Goal: Information Seeking & Learning: Learn about a topic

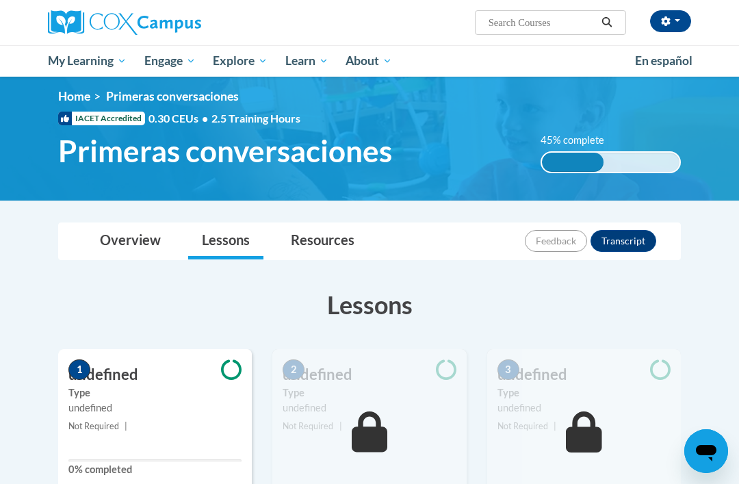
scroll to position [7, 0]
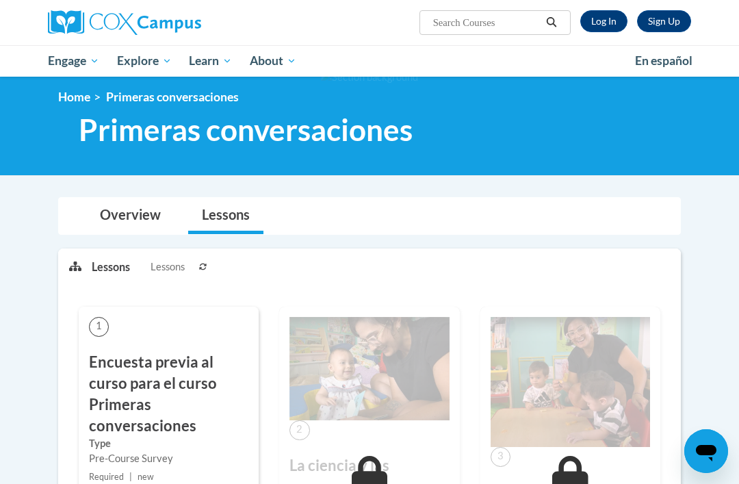
click at [614, 14] on link "Log In" at bounding box center [603, 21] width 47 height 22
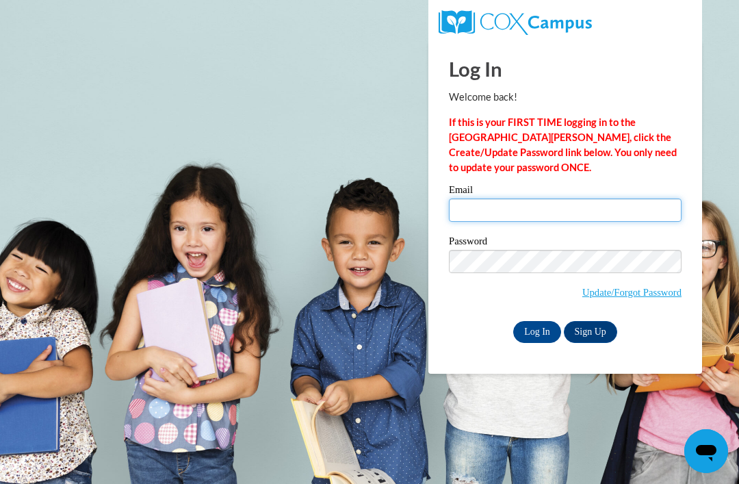
type input "littleangelsdaycare97@gmail.com"
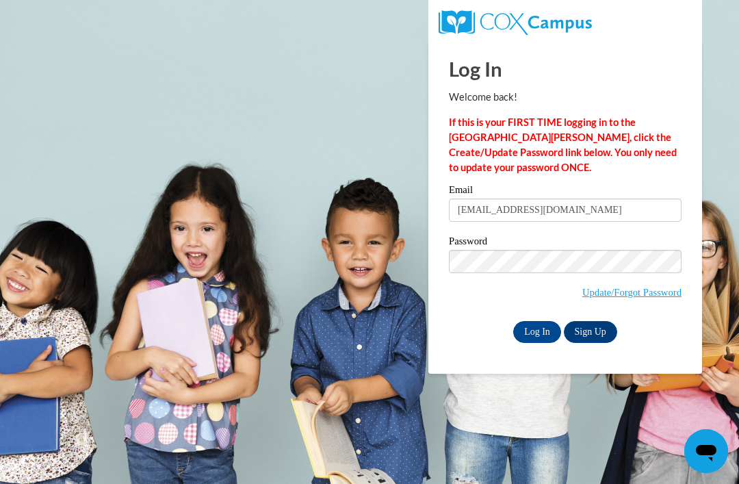
click at [537, 330] on input "Log In" at bounding box center [537, 332] width 48 height 22
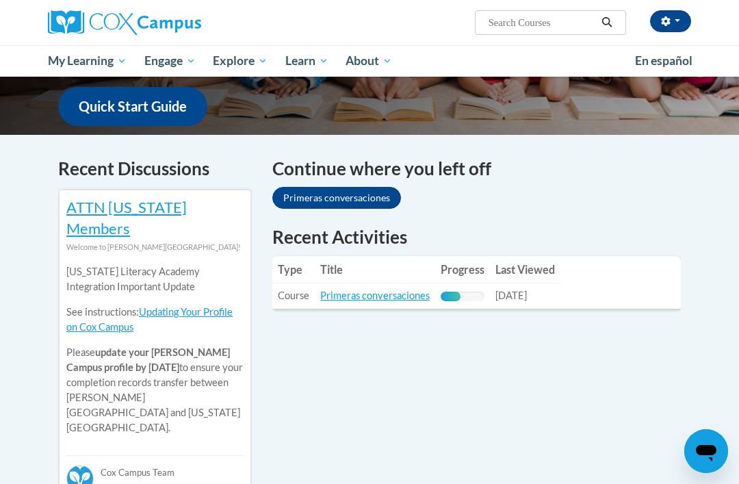
scroll to position [360, 0]
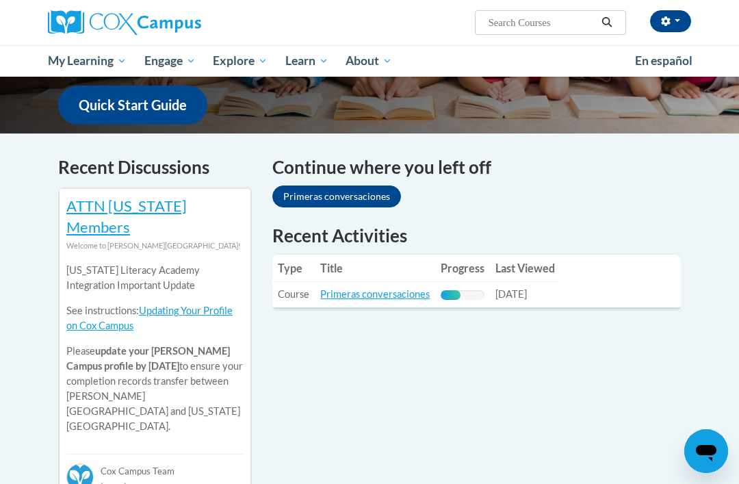
click at [356, 185] on link "Primeras conversaciones" at bounding box center [336, 196] width 129 height 22
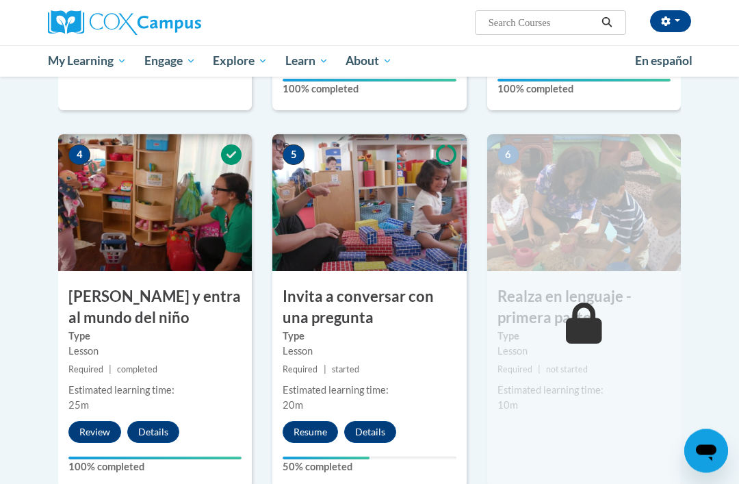
scroll to position [595, 0]
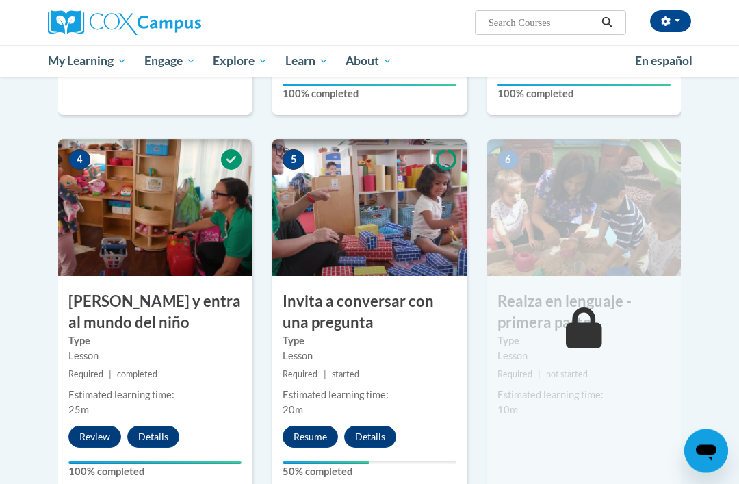
click at [358, 217] on img at bounding box center [369, 208] width 194 height 137
click at [377, 215] on img at bounding box center [369, 208] width 194 height 137
click at [396, 226] on img at bounding box center [369, 208] width 194 height 137
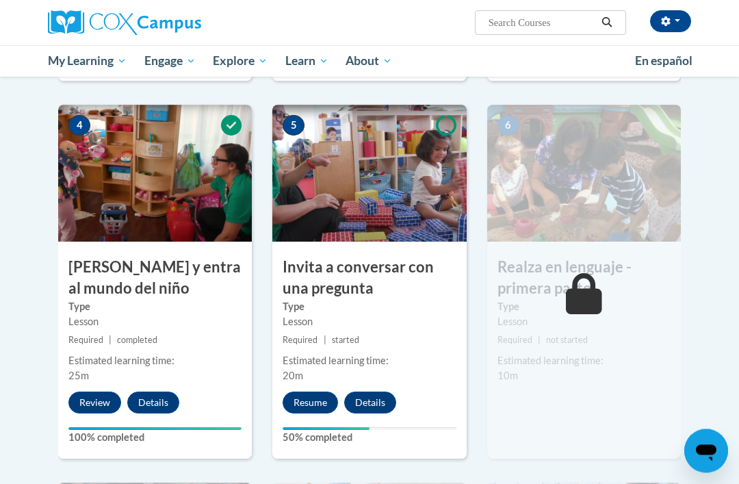
scroll to position [631, 0]
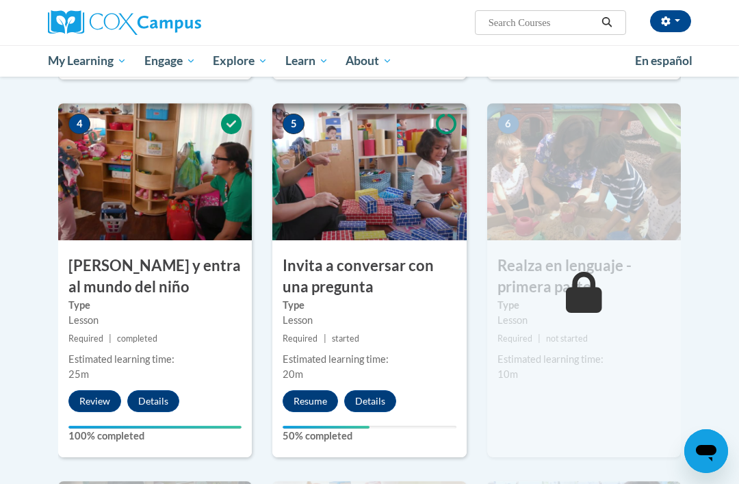
click at [325, 434] on label "50% completed" at bounding box center [368, 435] width 173 height 15
click at [352, 428] on label "50% completed" at bounding box center [368, 435] width 173 height 15
click at [348, 428] on label "50% completed" at bounding box center [368, 435] width 173 height 15
click at [340, 431] on label "50% completed" at bounding box center [368, 435] width 173 height 15
click at [328, 425] on div "Your progress" at bounding box center [325, 426] width 87 height 3
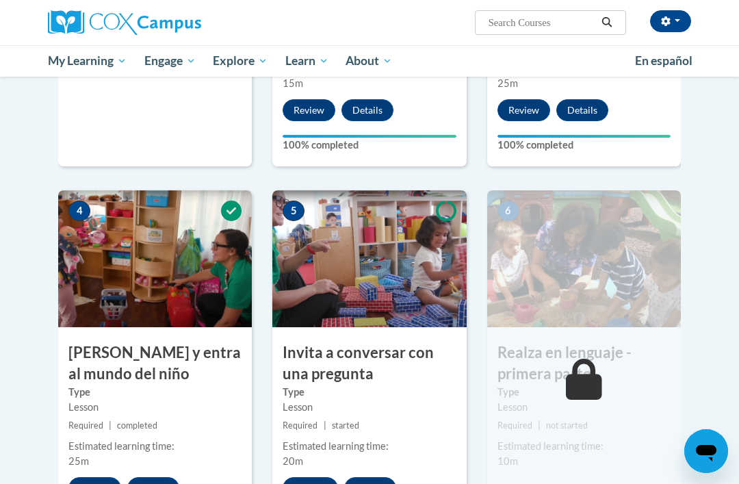
scroll to position [551, 0]
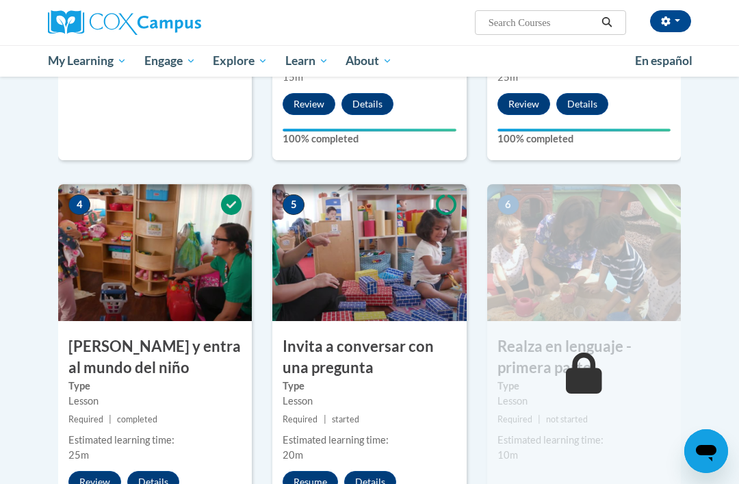
click at [629, 283] on img at bounding box center [584, 252] width 194 height 137
click at [605, 267] on img at bounding box center [584, 252] width 194 height 137
click at [600, 269] on img at bounding box center [584, 252] width 194 height 137
click at [598, 271] on img at bounding box center [584, 252] width 194 height 137
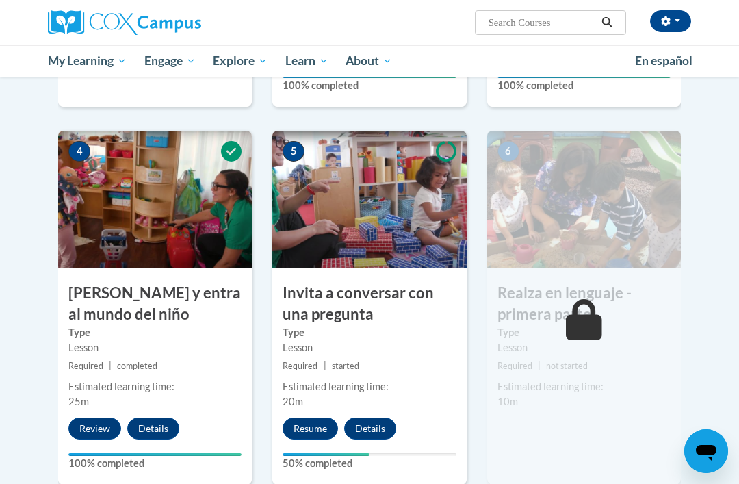
scroll to position [607, 0]
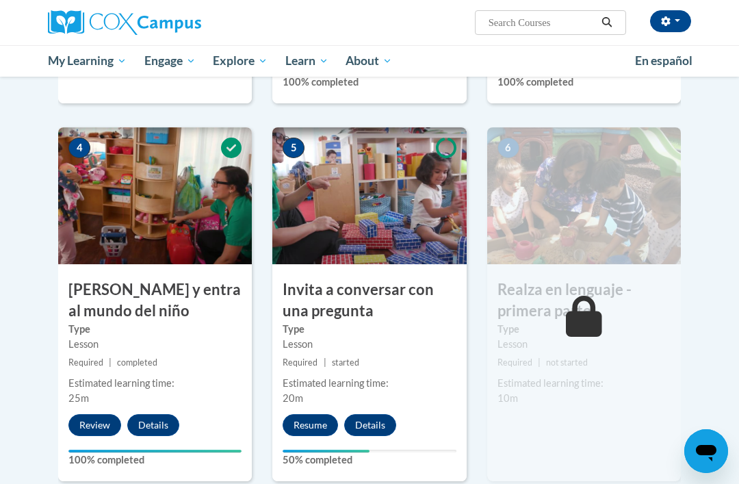
click at [373, 417] on button "Details" at bounding box center [370, 425] width 52 height 22
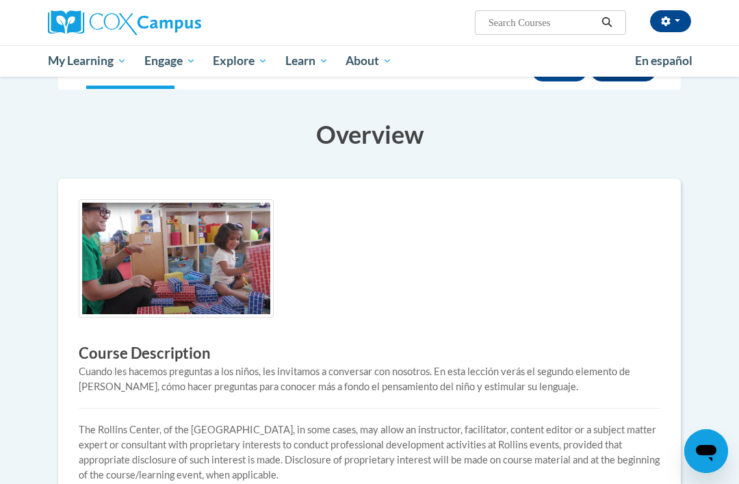
scroll to position [189, 0]
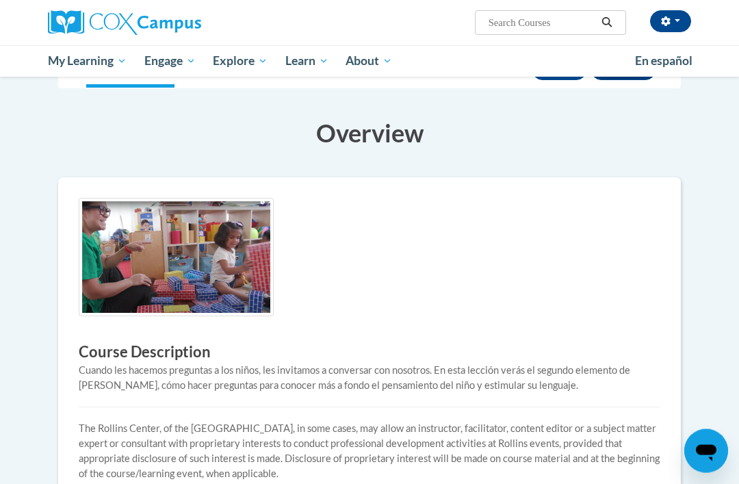
click at [161, 259] on img at bounding box center [176, 257] width 195 height 118
click at [200, 278] on img at bounding box center [176, 257] width 195 height 118
click at [222, 273] on img at bounding box center [176, 257] width 195 height 118
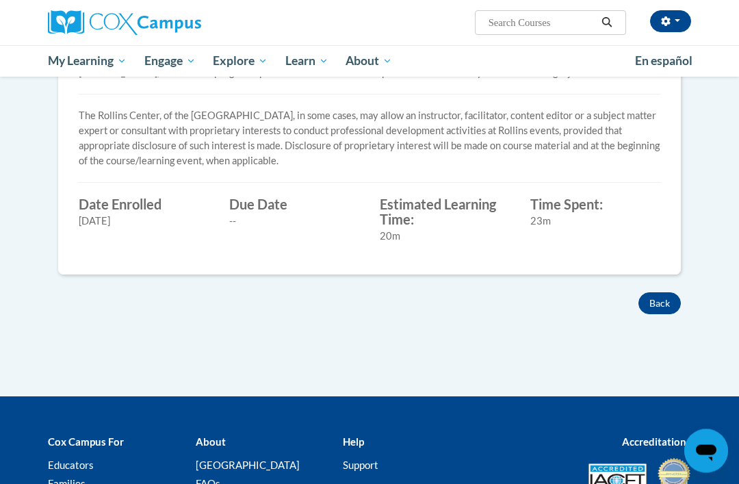
scroll to position [503, 0]
click at [668, 305] on button "Back" at bounding box center [659, 303] width 42 height 22
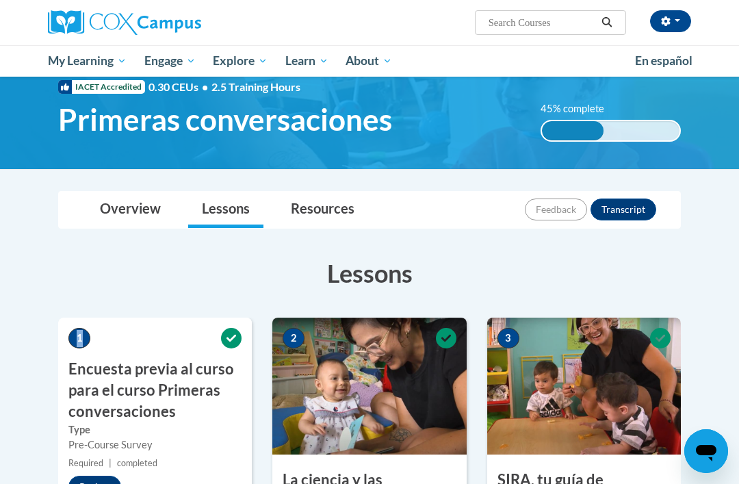
scroll to position [40, 0]
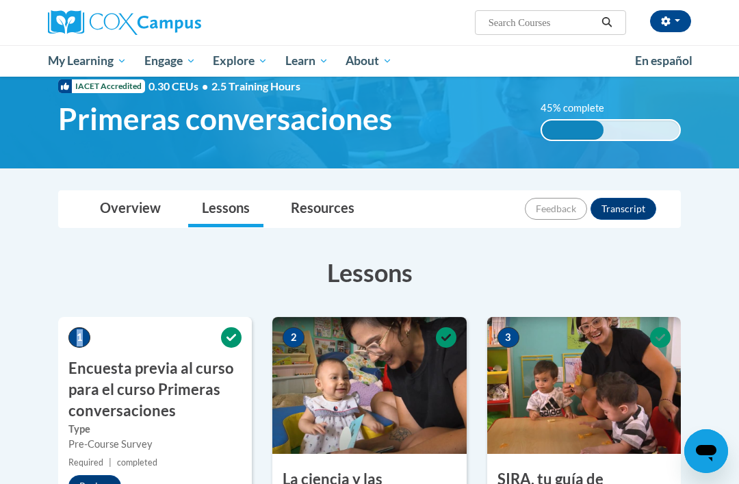
click at [619, 115] on div "45% complete 45% complete 0.001%" at bounding box center [610, 121] width 161 height 40
click at [635, 114] on div "45% complete 45% complete 0.001%" at bounding box center [610, 121] width 161 height 40
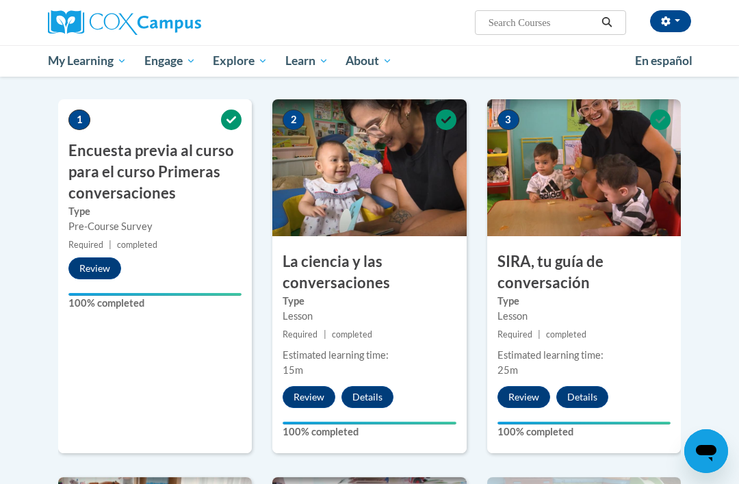
scroll to position [261, 0]
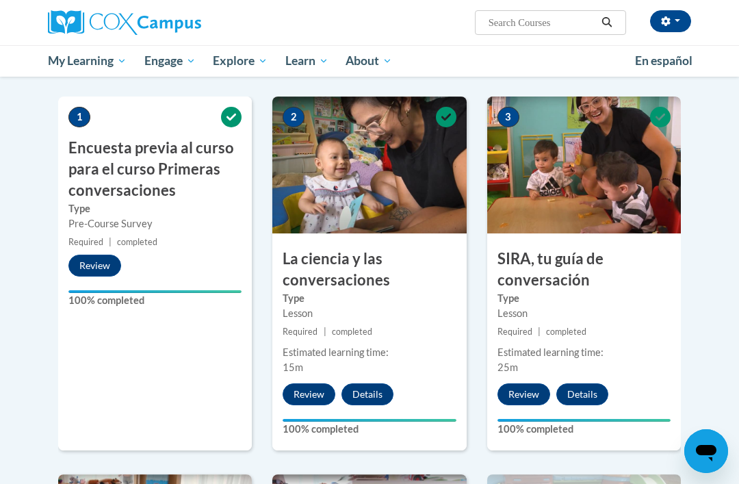
click at [670, 57] on span "En español" at bounding box center [663, 60] width 57 height 14
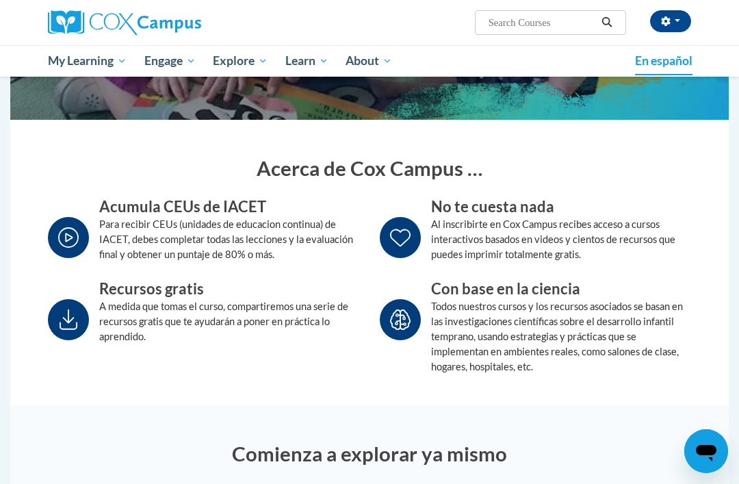
scroll to position [278, 0]
click at [698, 200] on div "No te cuesta nada Al inscribirte en Cox Campus recibes acceso a cursos interact…" at bounding box center [535, 238] width 332 height 82
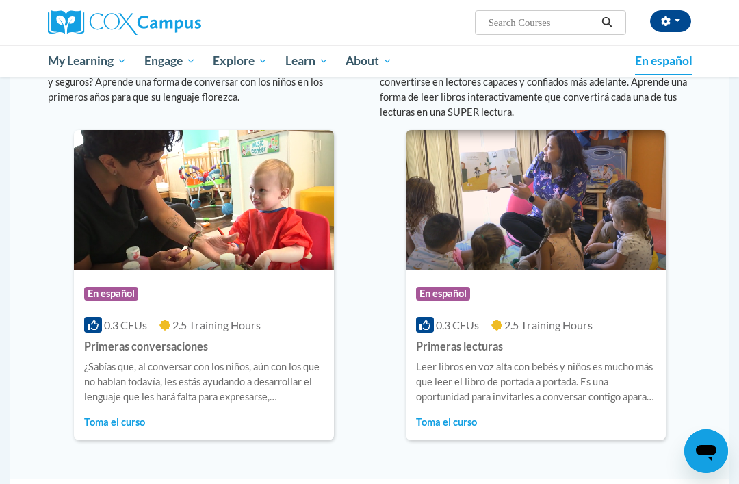
scroll to position [846, 0]
click at [234, 229] on img at bounding box center [204, 201] width 260 height 140
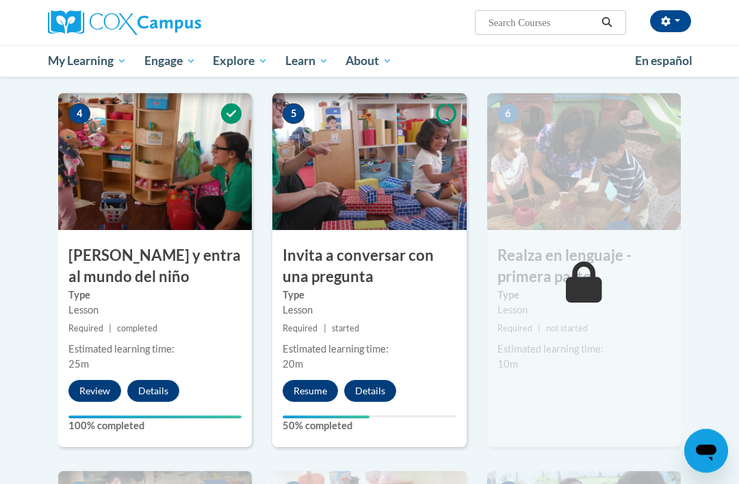
scroll to position [642, 0]
click at [595, 378] on div "6 Realza en lenguaje - primera parte Type Lesson Required | not started Estimat…" at bounding box center [584, 270] width 194 height 354
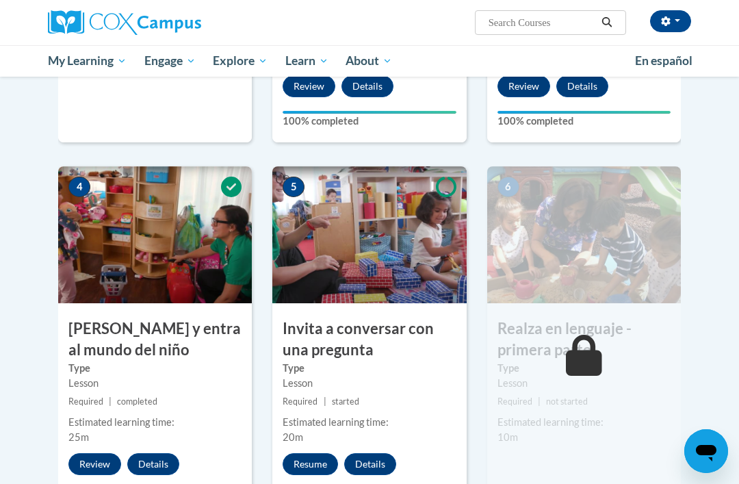
scroll to position [572, 0]
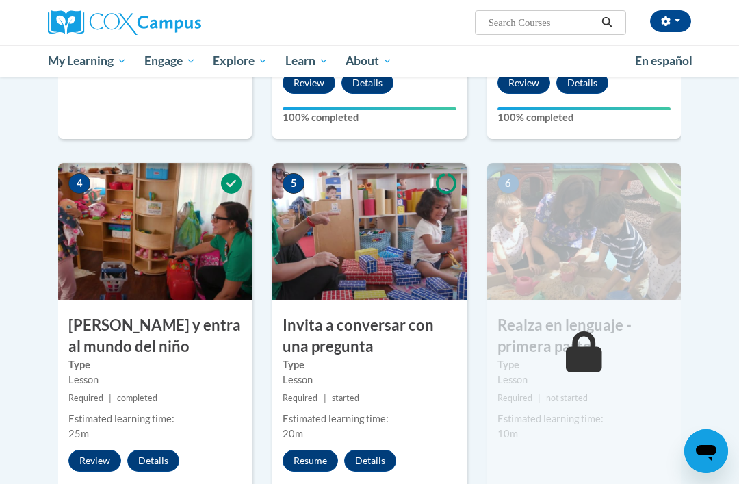
click at [371, 234] on img at bounding box center [369, 231] width 194 height 137
click at [365, 246] on img at bounding box center [369, 231] width 194 height 137
click at [359, 239] on img at bounding box center [369, 231] width 194 height 137
click at [366, 242] on img at bounding box center [369, 231] width 194 height 137
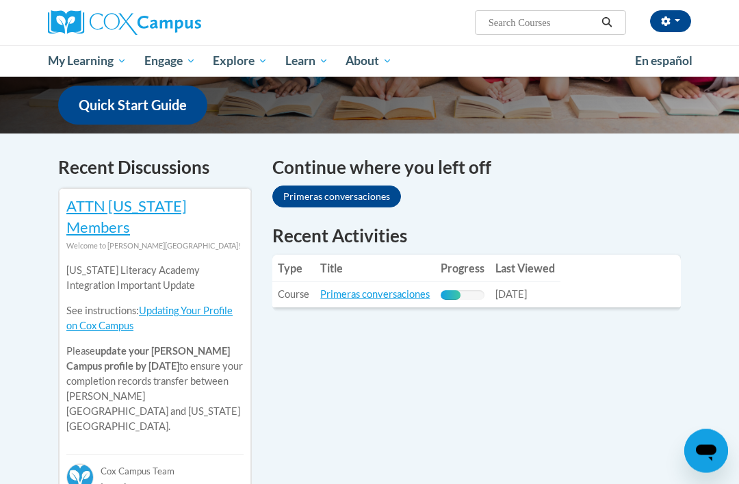
scroll to position [355, 0]
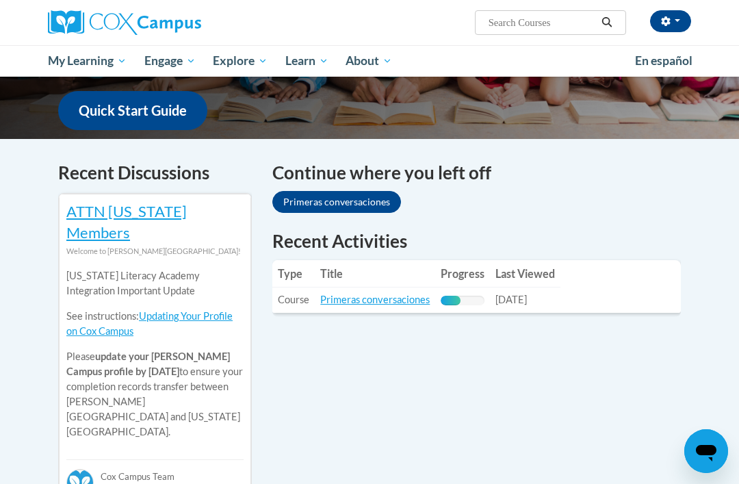
click at [356, 191] on link "Primeras conversaciones" at bounding box center [336, 202] width 129 height 22
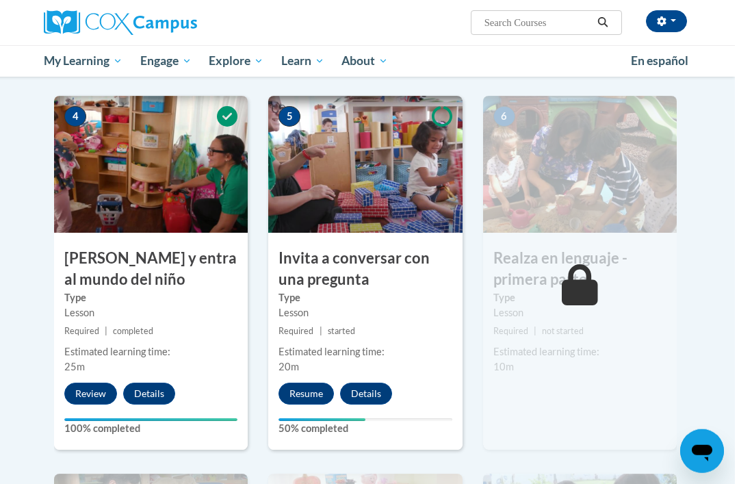
scroll to position [630, 0]
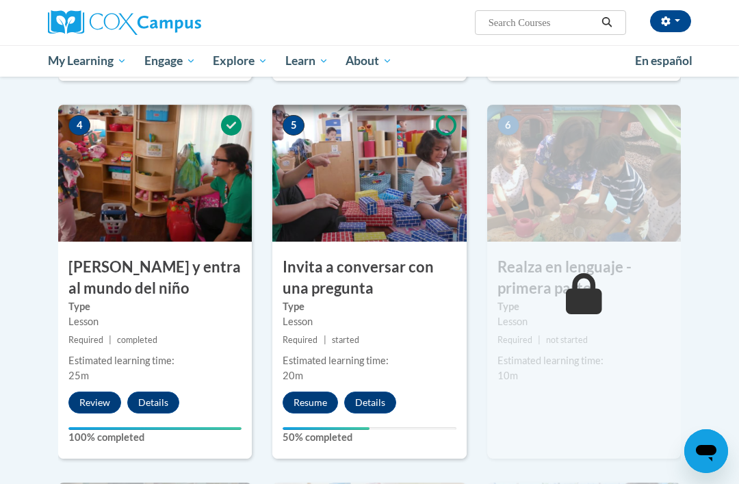
click at [308, 393] on button "Resume" at bounding box center [309, 402] width 55 height 22
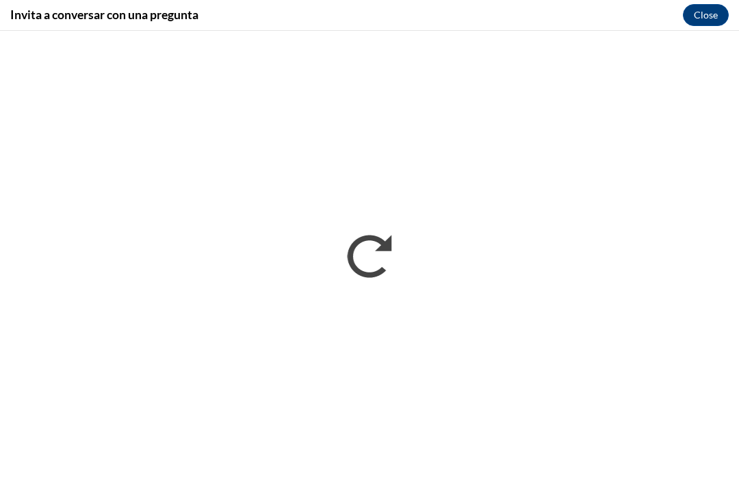
scroll to position [0, 0]
click at [709, 14] on button "Close" at bounding box center [706, 15] width 46 height 22
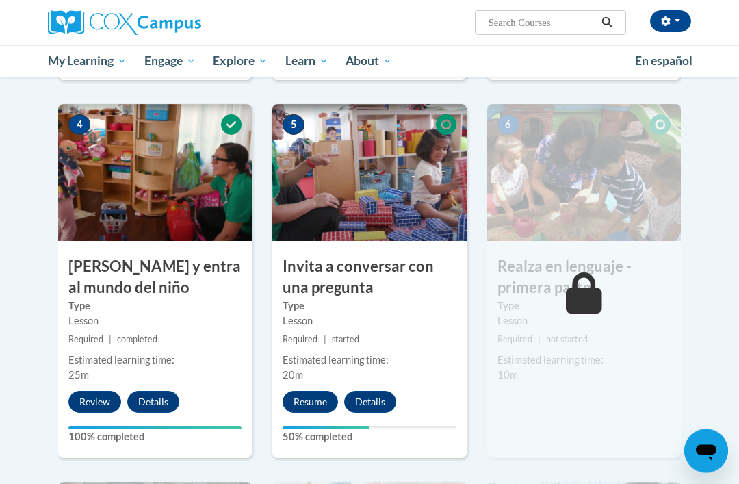
scroll to position [629, 0]
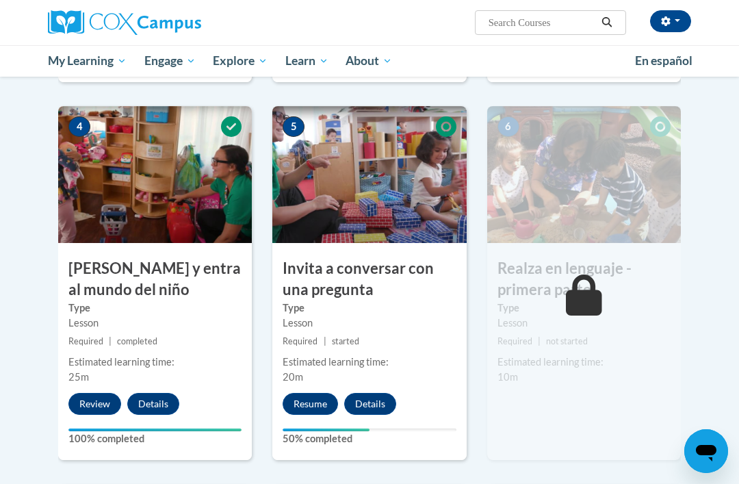
click at [382, 204] on img at bounding box center [369, 174] width 194 height 137
click at [438, 126] on icon at bounding box center [446, 126] width 21 height 21
click at [427, 146] on img at bounding box center [369, 174] width 194 height 137
click at [596, 403] on div "6 Realza en lenguaje - primera parte Type Lesson Required | not started Estimat…" at bounding box center [584, 283] width 194 height 354
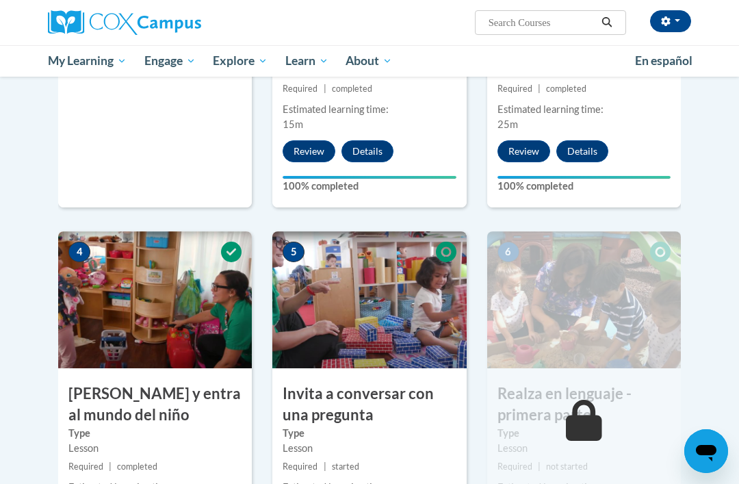
scroll to position [507, 0]
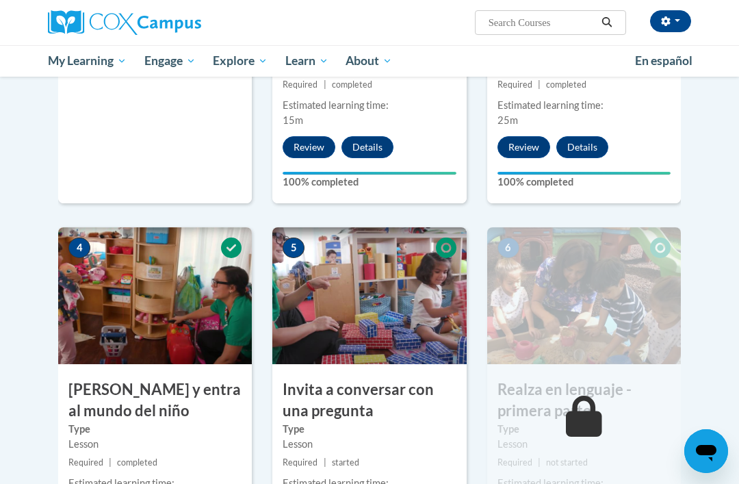
click at [383, 302] on img at bounding box center [369, 295] width 194 height 137
click at [383, 300] on img at bounding box center [369, 295] width 194 height 137
click at [376, 300] on img at bounding box center [369, 295] width 194 height 137
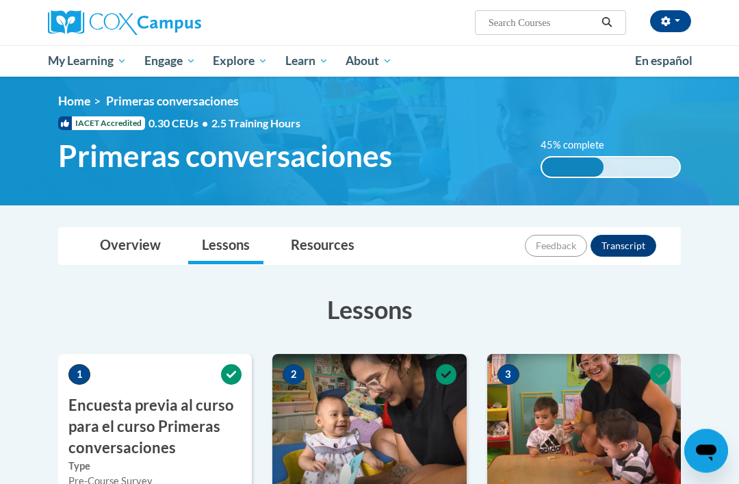
scroll to position [0, 0]
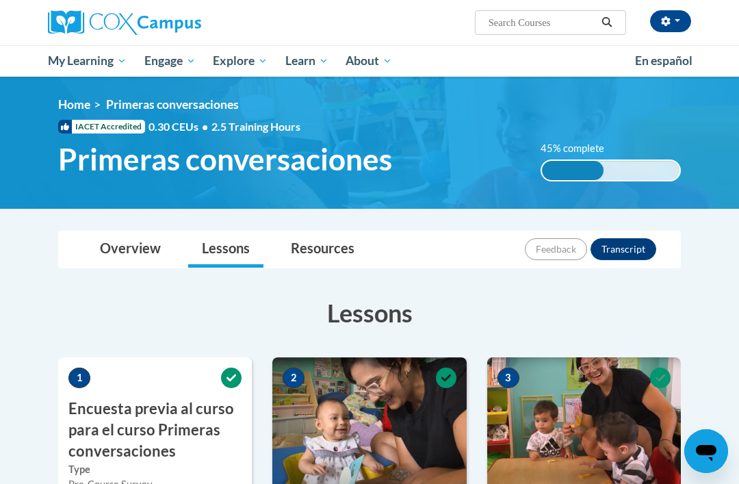
click at [308, 161] on span "Primeras conversaciones" at bounding box center [225, 159] width 334 height 36
click at [300, 173] on span "Primeras conversaciones" at bounding box center [225, 159] width 334 height 36
click at [571, 170] on div "45% complete" at bounding box center [573, 170] width 62 height 19
click at [586, 172] on div "45% complete" at bounding box center [573, 170] width 62 height 19
click at [567, 165] on div "45% complete" at bounding box center [573, 170] width 62 height 19
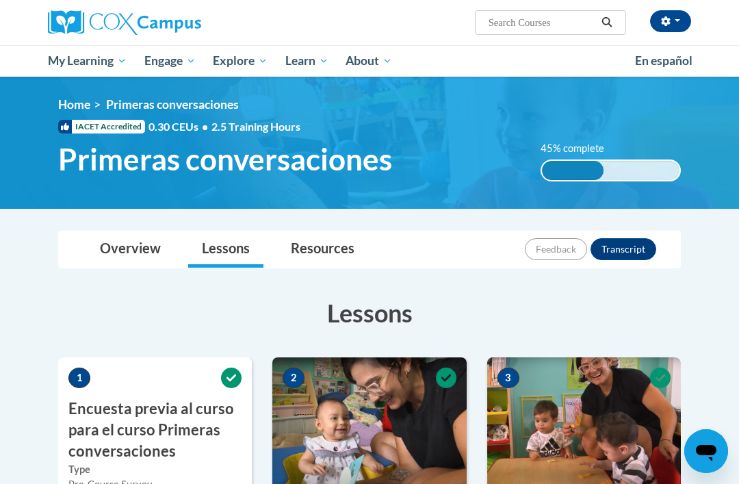
click at [572, 139] on div "<en>My Learning</en><fr>New fr_My Learning</fr><it>New it_My Learning</it><de>N…" at bounding box center [369, 142] width 663 height 91
click at [215, 106] on span "Primeras conversaciones" at bounding box center [172, 104] width 133 height 14
click at [271, 179] on div "<en>My Learning</en><fr>New fr_My Learning</fr><it>New it_My Learning</it><de>N…" at bounding box center [369, 142] width 663 height 91
click at [280, 173] on span "Primeras conversaciones" at bounding box center [225, 159] width 334 height 36
click at [285, 170] on span "Primeras conversaciones" at bounding box center [225, 159] width 334 height 36
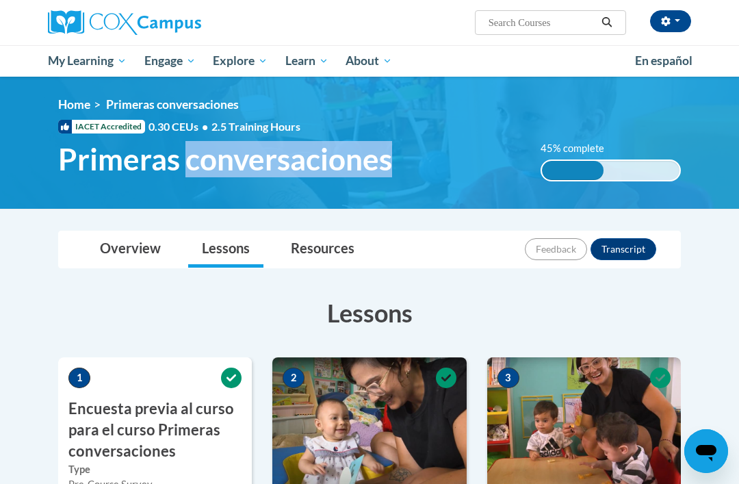
click at [455, 170] on h1 "Primeras conversaciones" at bounding box center [289, 159] width 482 height 36
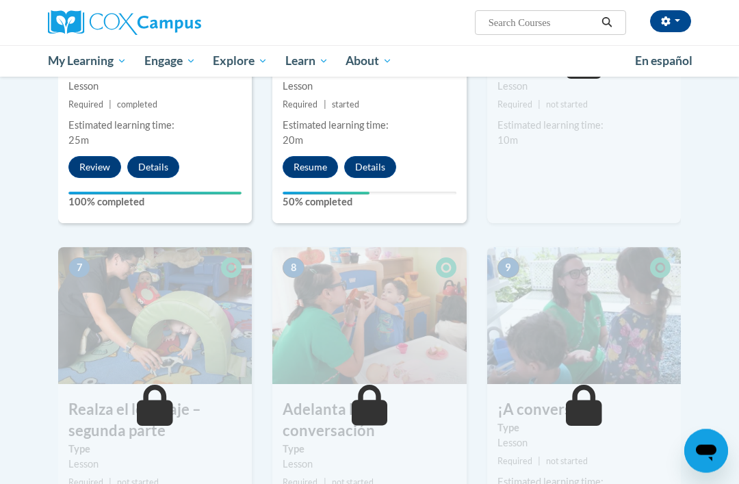
scroll to position [867, 0]
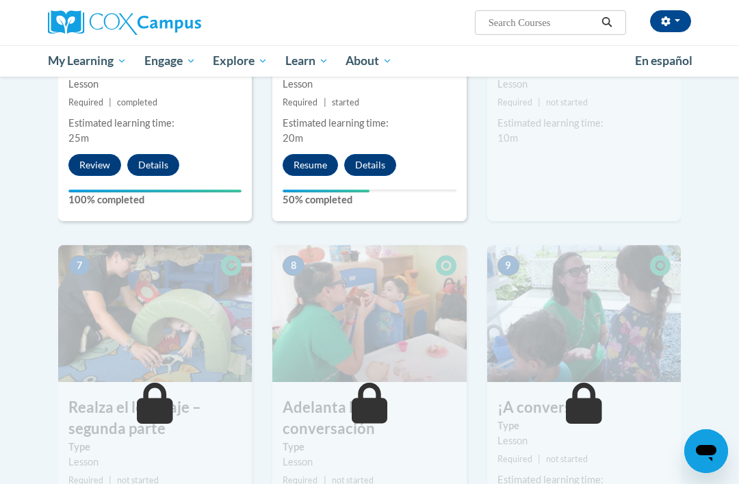
click at [376, 154] on button "Details" at bounding box center [370, 165] width 52 height 22
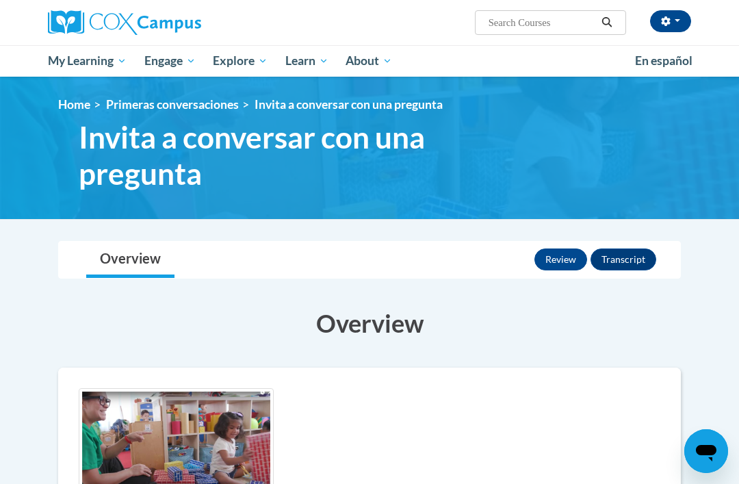
click at [419, 160] on span "Invita a conversar con una pregunta" at bounding box center [310, 155] width 462 height 72
click at [451, 150] on span "Invita a conversar con una pregunta" at bounding box center [310, 155] width 462 height 72
click at [453, 146] on span "Invita a conversar con una pregunta" at bounding box center [310, 155] width 462 height 72
click at [444, 157] on span "Invita a conversar con una pregunta" at bounding box center [310, 155] width 462 height 72
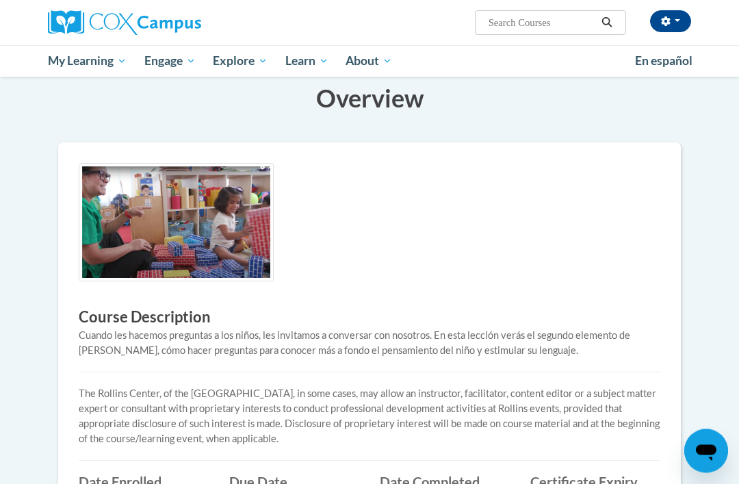
scroll to position [233, 0]
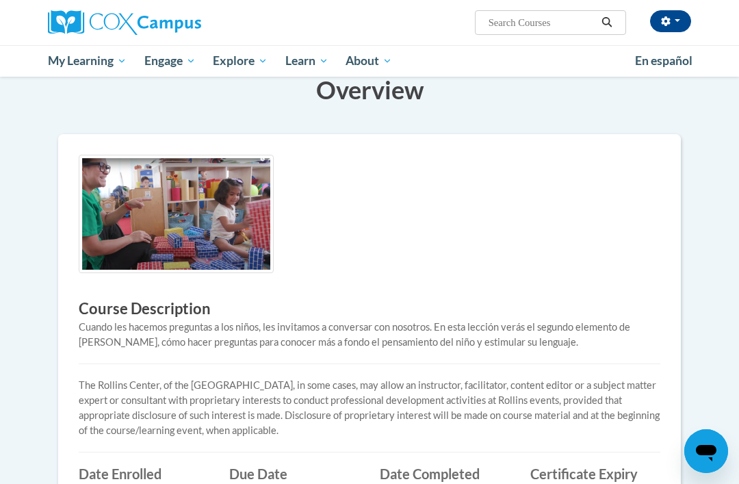
click at [220, 217] on img at bounding box center [176, 214] width 195 height 118
click at [199, 225] on img at bounding box center [176, 214] width 195 height 118
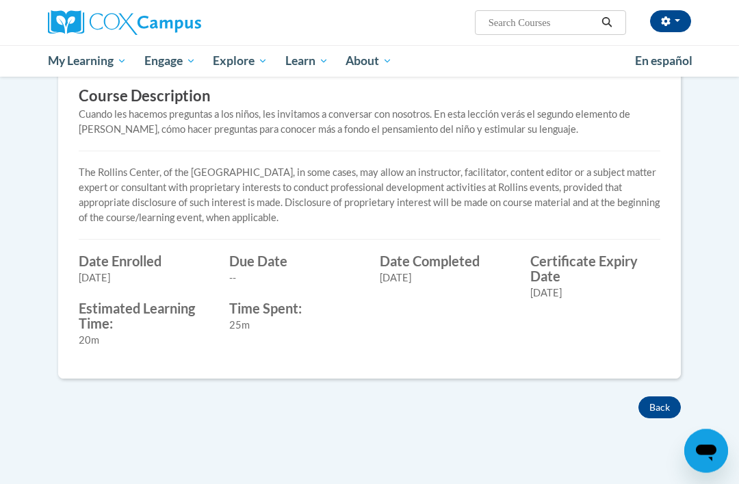
scroll to position [446, 0]
click at [663, 399] on button "Back" at bounding box center [659, 407] width 42 height 22
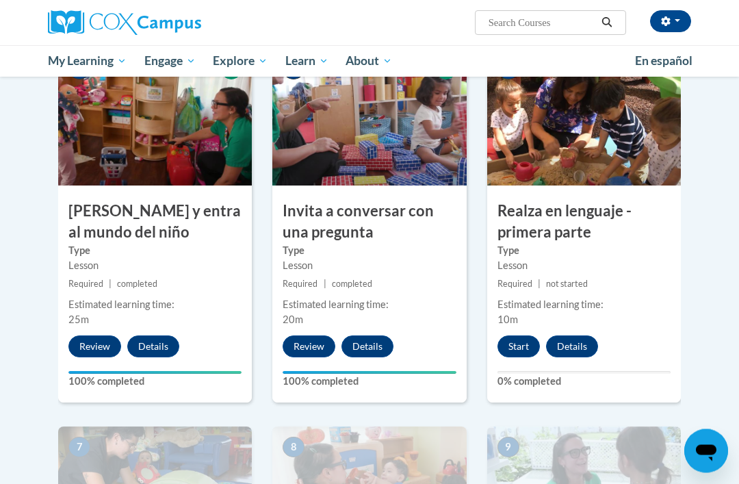
scroll to position [686, 0]
click at [523, 341] on button "Start" at bounding box center [518, 346] width 42 height 22
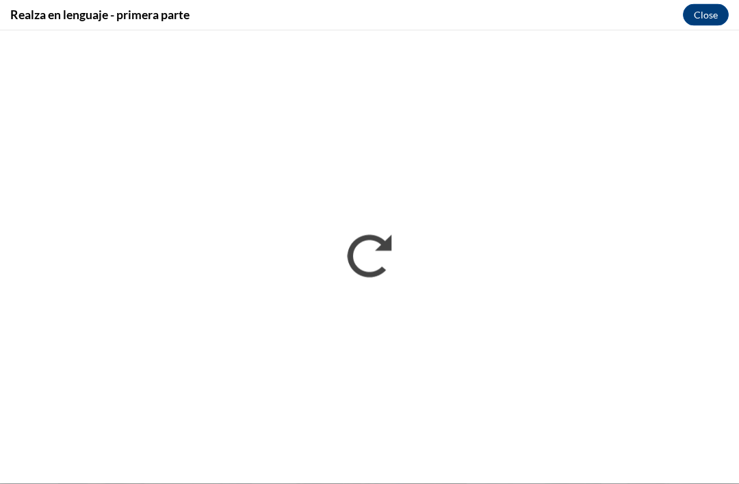
scroll to position [687, 0]
click at [710, 21] on button "Close" at bounding box center [706, 15] width 46 height 22
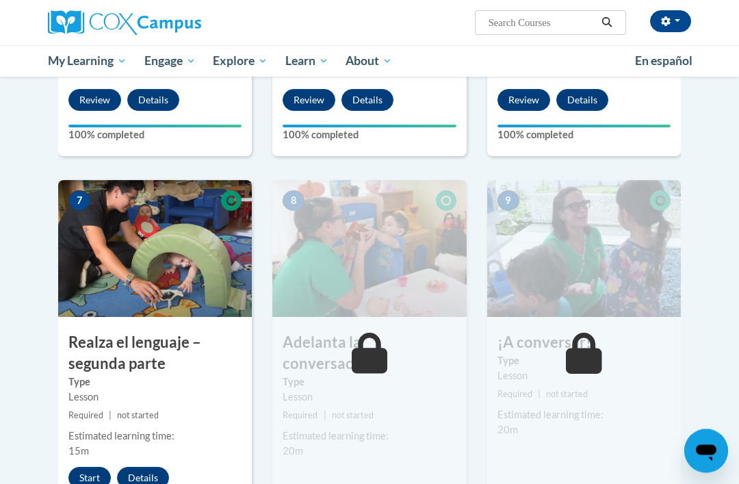
scroll to position [932, 0]
click at [92, 473] on button "Start" at bounding box center [89, 477] width 42 height 22
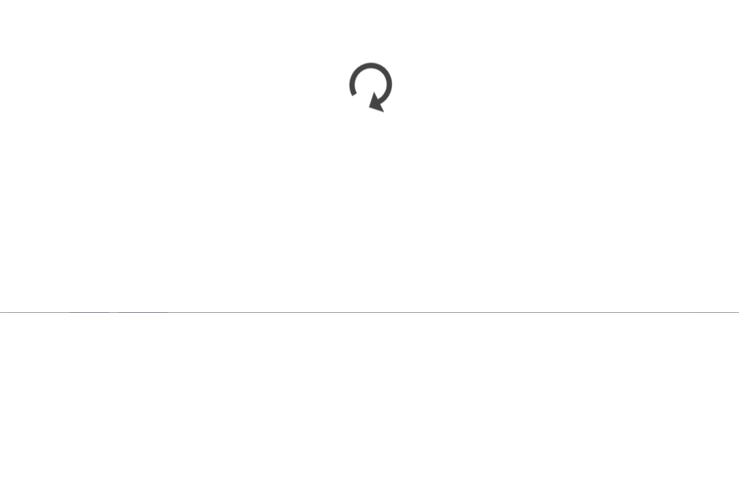
scroll to position [1103, 0]
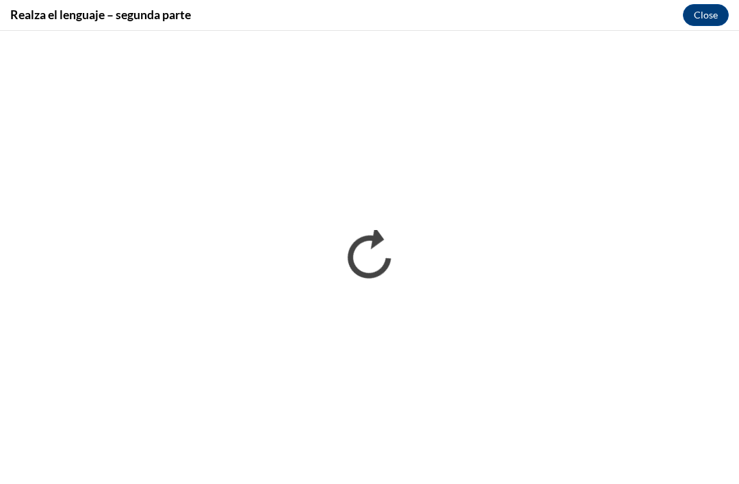
click at [719, 12] on button "Close" at bounding box center [706, 15] width 46 height 22
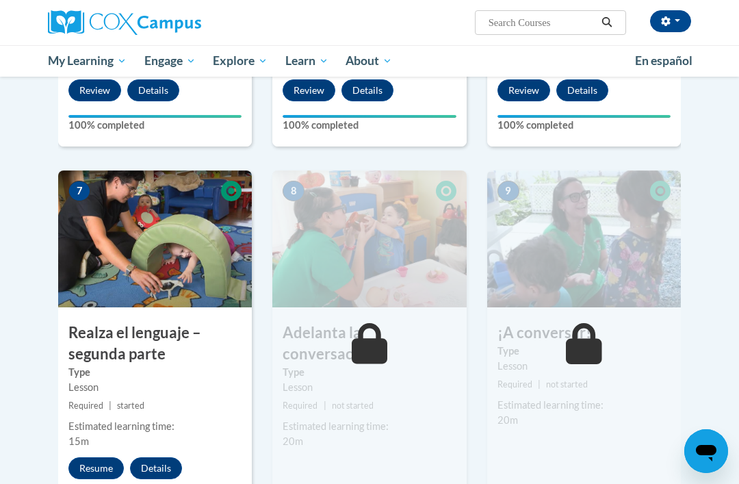
scroll to position [940, 0]
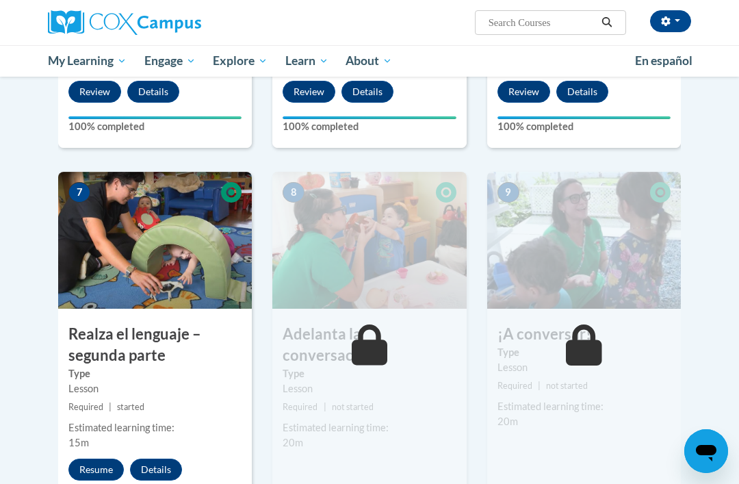
click at [213, 274] on img at bounding box center [155, 240] width 194 height 137
click at [105, 440] on div "Estimated learning time: 15m" at bounding box center [155, 435] width 194 height 30
click at [108, 458] on button "Resume" at bounding box center [95, 469] width 55 height 22
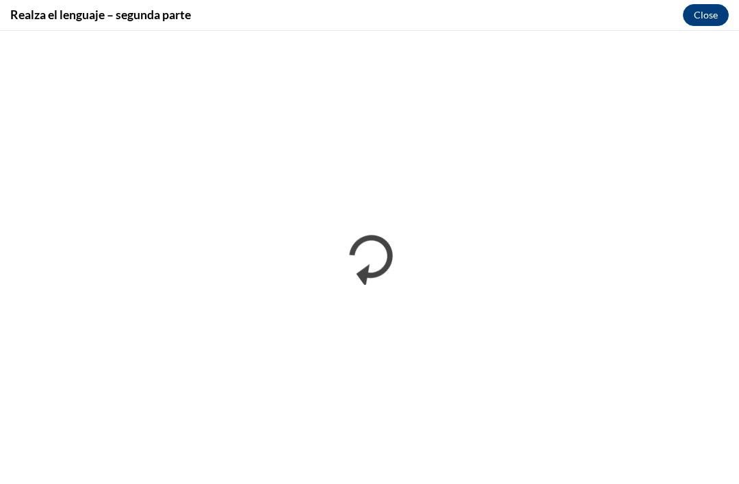
scroll to position [0, 0]
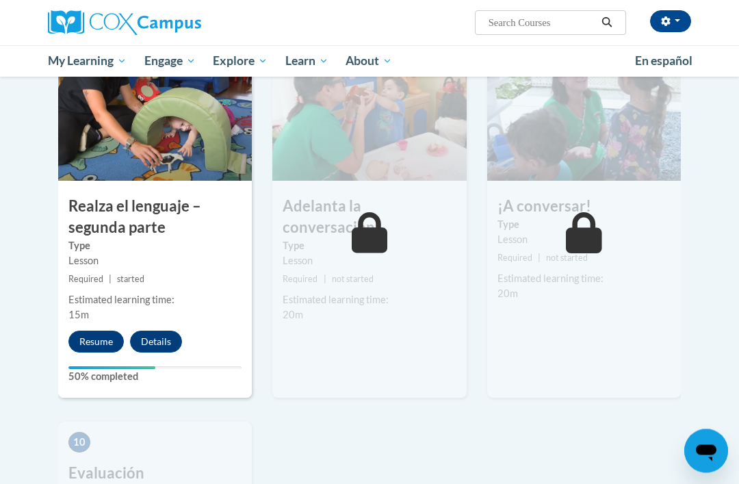
scroll to position [1068, 0]
click at [153, 337] on button "Details" at bounding box center [156, 341] width 52 height 22
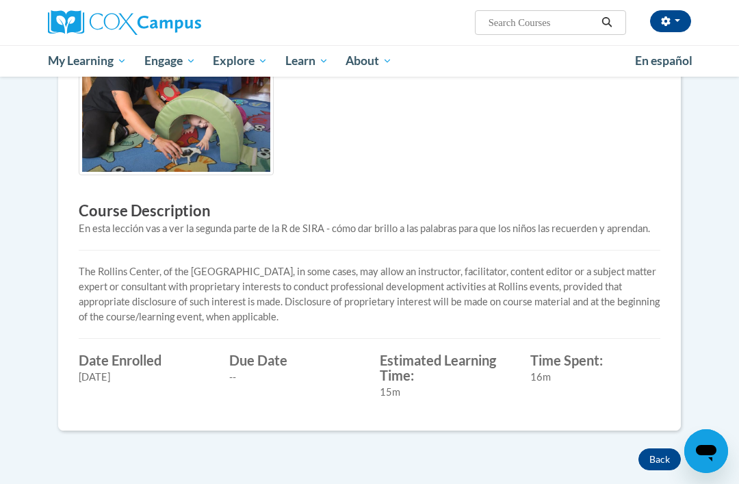
scroll to position [302, 0]
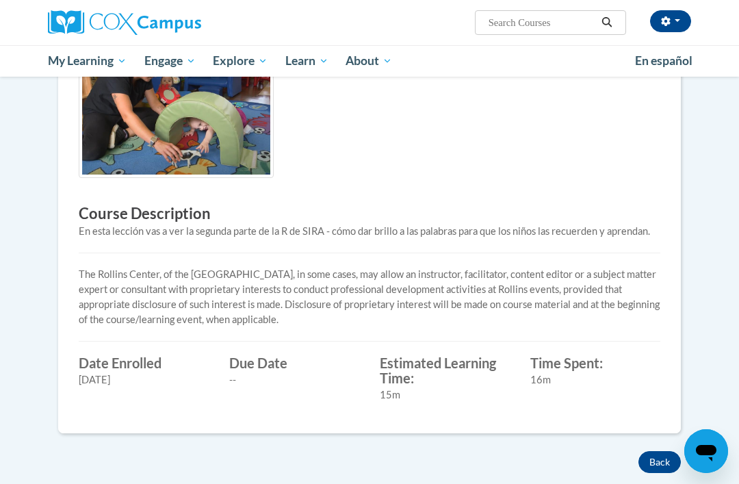
click at [650, 457] on button "Back" at bounding box center [659, 462] width 42 height 22
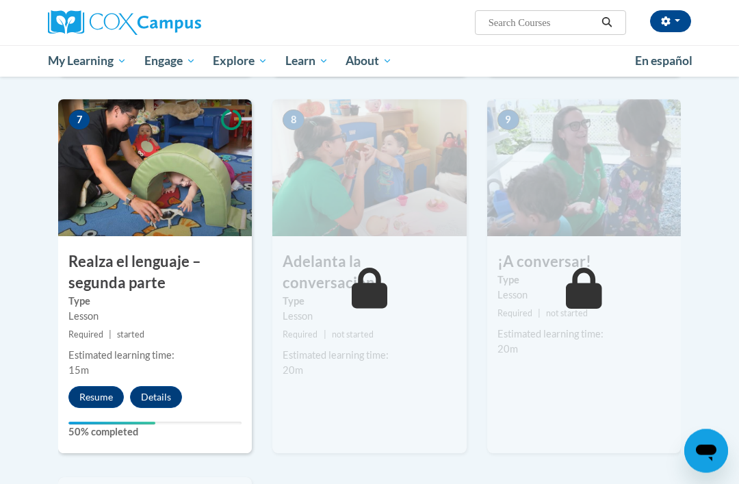
scroll to position [1014, 0]
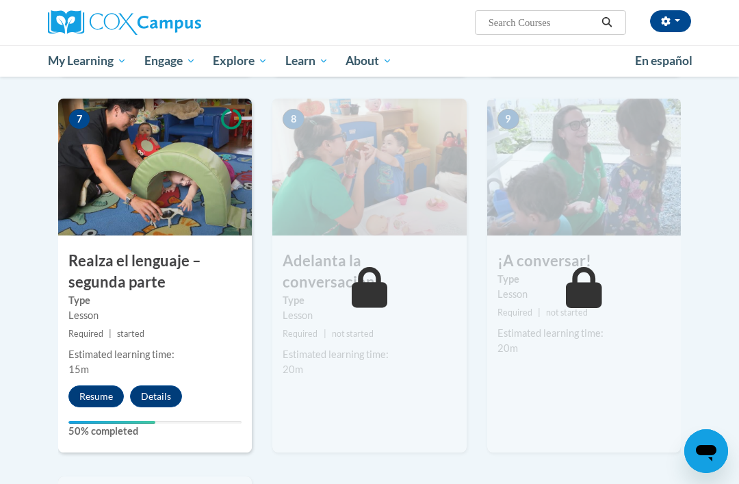
click at [86, 266] on h3 "Realza el lenguaje – segunda parte" at bounding box center [155, 271] width 194 height 42
click at [97, 391] on button "Resume" at bounding box center [95, 396] width 55 height 22
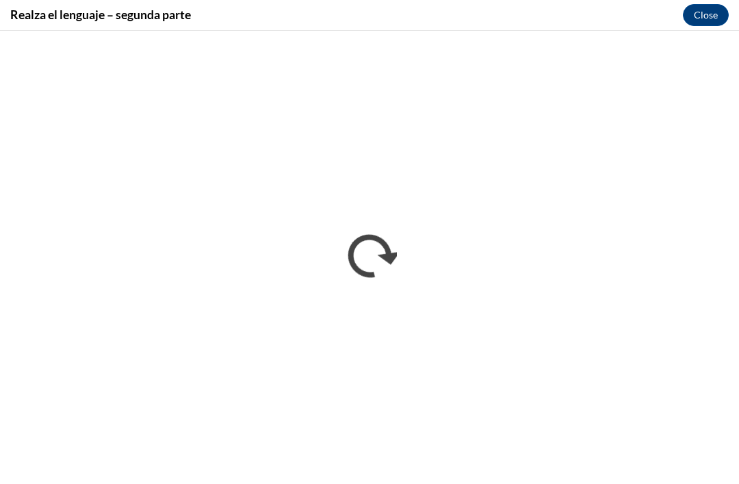
scroll to position [0, 0]
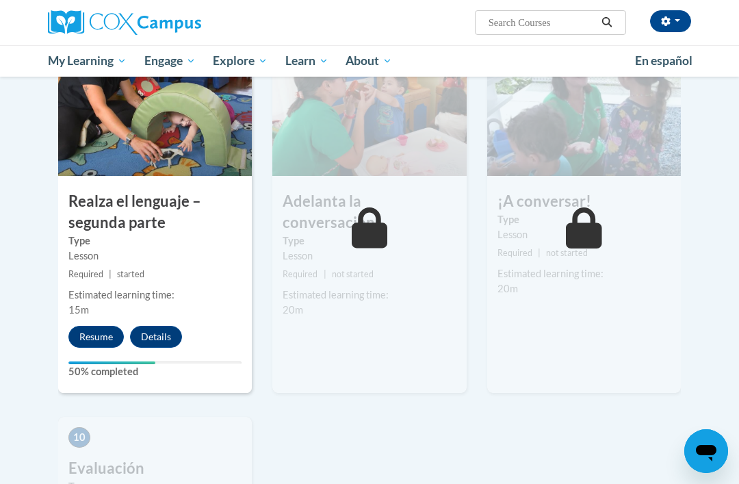
scroll to position [1076, 0]
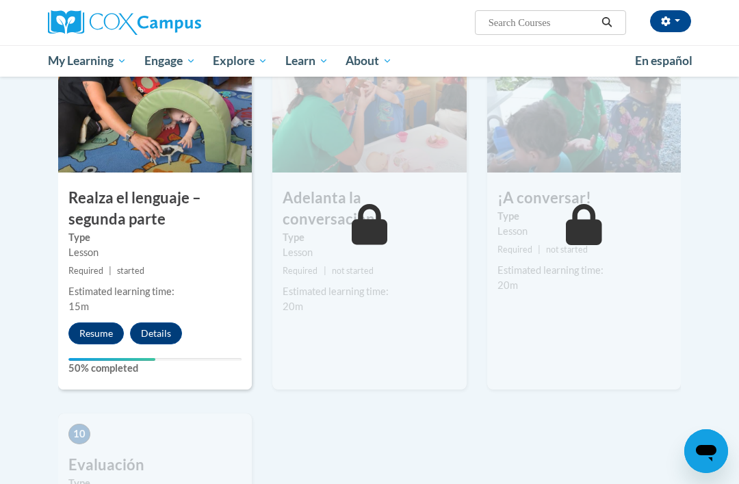
click at [93, 323] on button "Resume" at bounding box center [95, 333] width 55 height 22
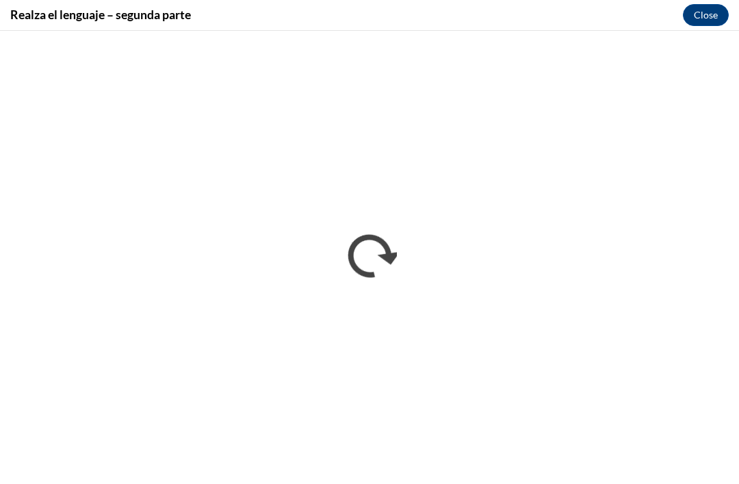
scroll to position [1120, 0]
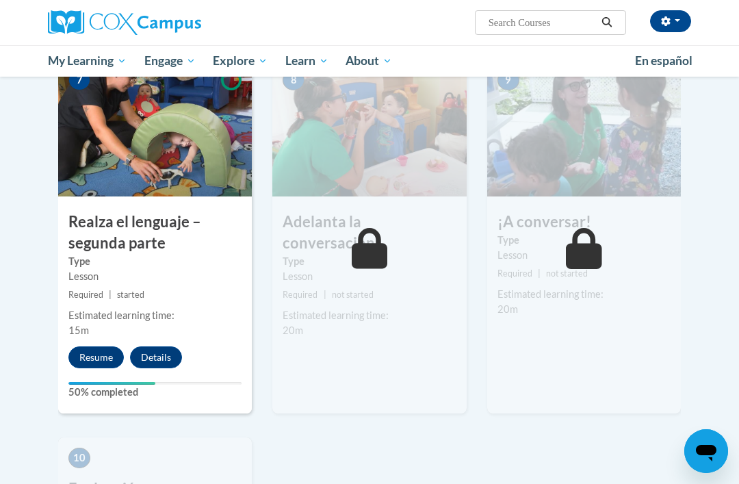
scroll to position [1055, 0]
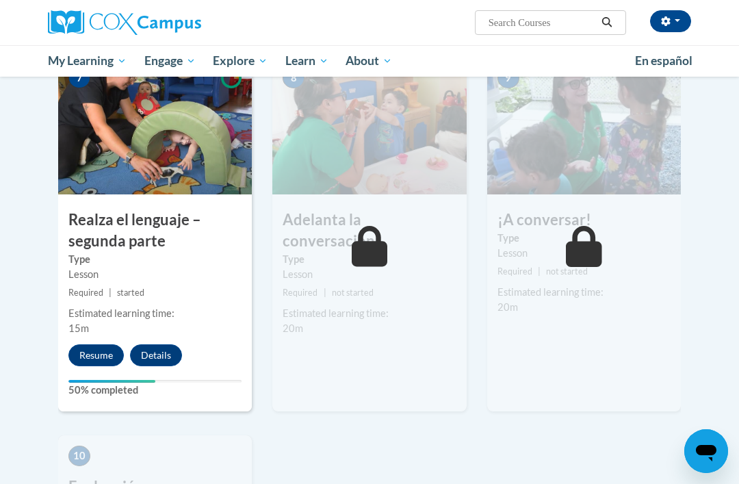
click at [103, 345] on button "Resume" at bounding box center [95, 355] width 55 height 22
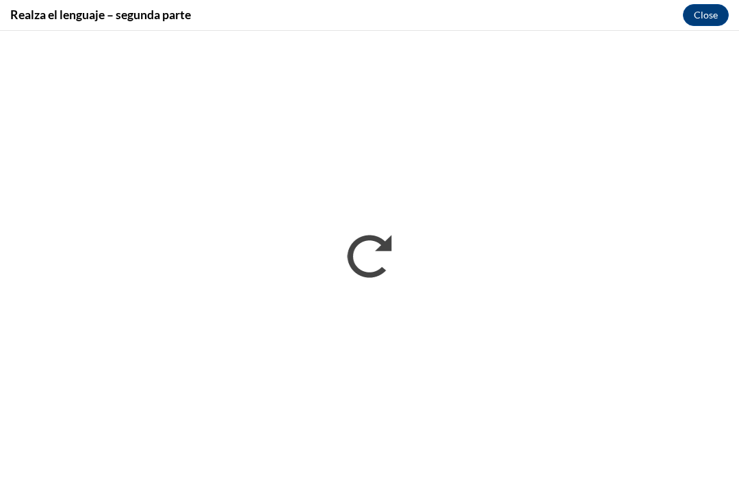
scroll to position [0, 0]
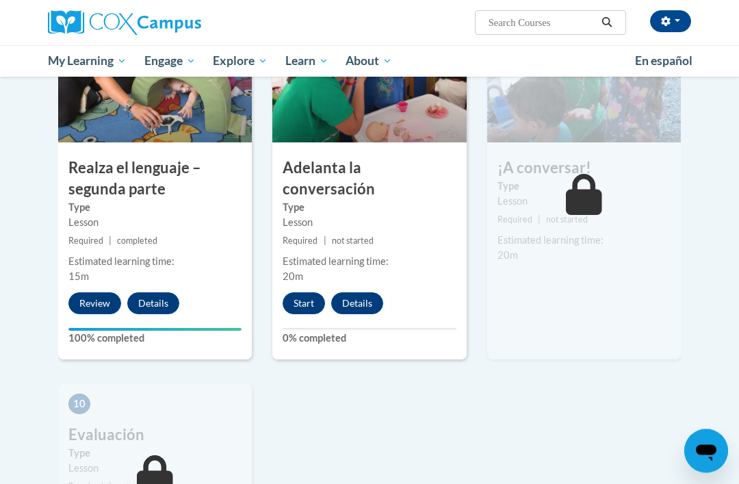
click at [313, 293] on button "Start" at bounding box center [303, 304] width 42 height 22
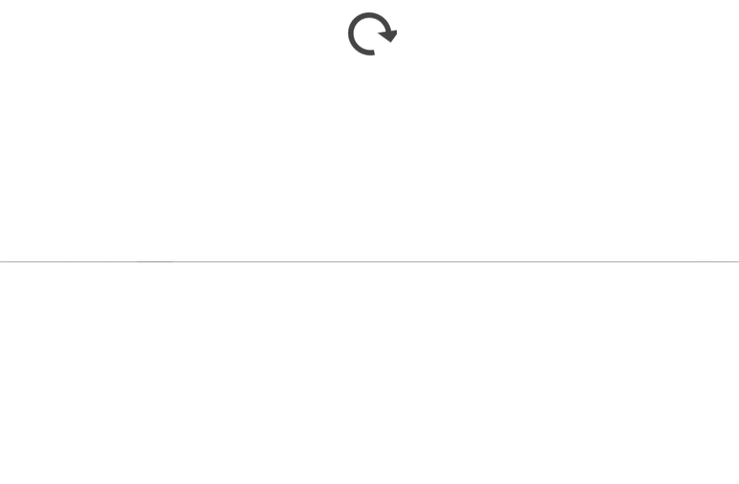
scroll to position [1328, 0]
